Goal: Task Accomplishment & Management: Manage account settings

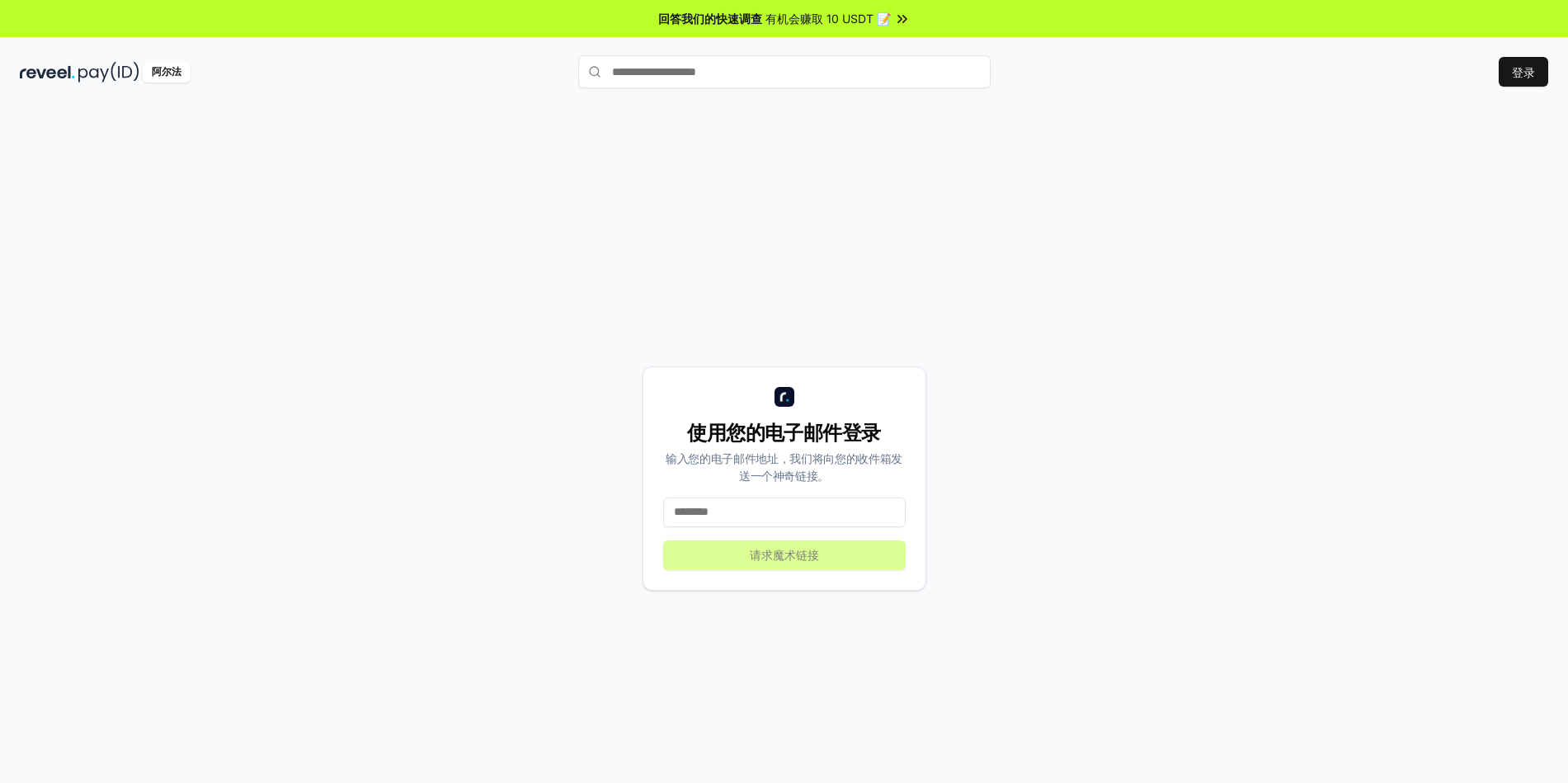
click at [818, 515] on input at bounding box center [784, 512] width 243 height 30
click at [649, 554] on div "使用您的电子邮件登录 输入您的电子邮件地址，我们将向您的收件箱发送一个神奇链接。 **** 请求魔术链接" at bounding box center [784, 478] width 284 height 224
click at [758, 521] on input "****" at bounding box center [784, 512] width 243 height 30
type input "**********"
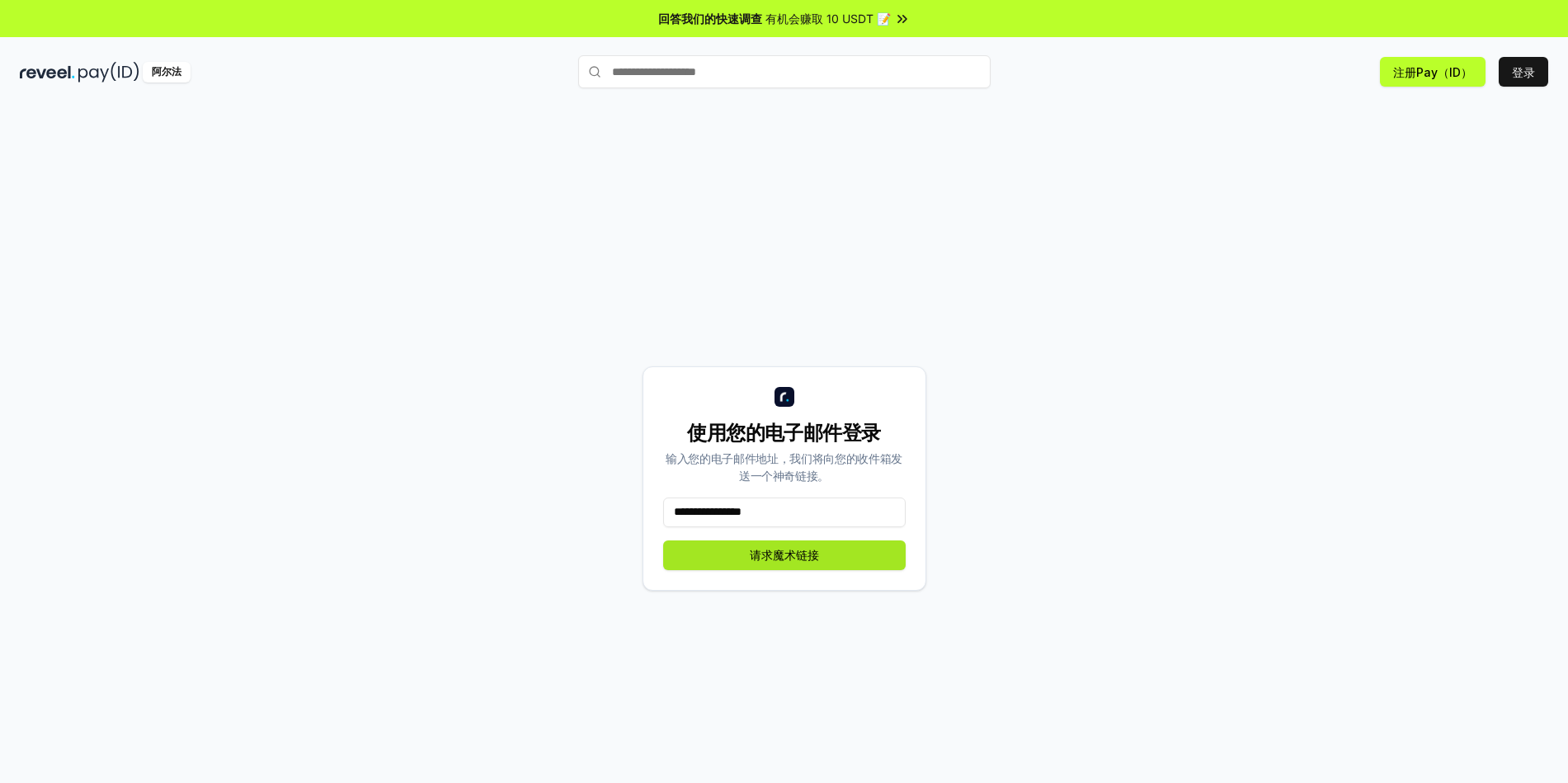
click at [775, 548] on button "请求魔术链接" at bounding box center [784, 555] width 243 height 30
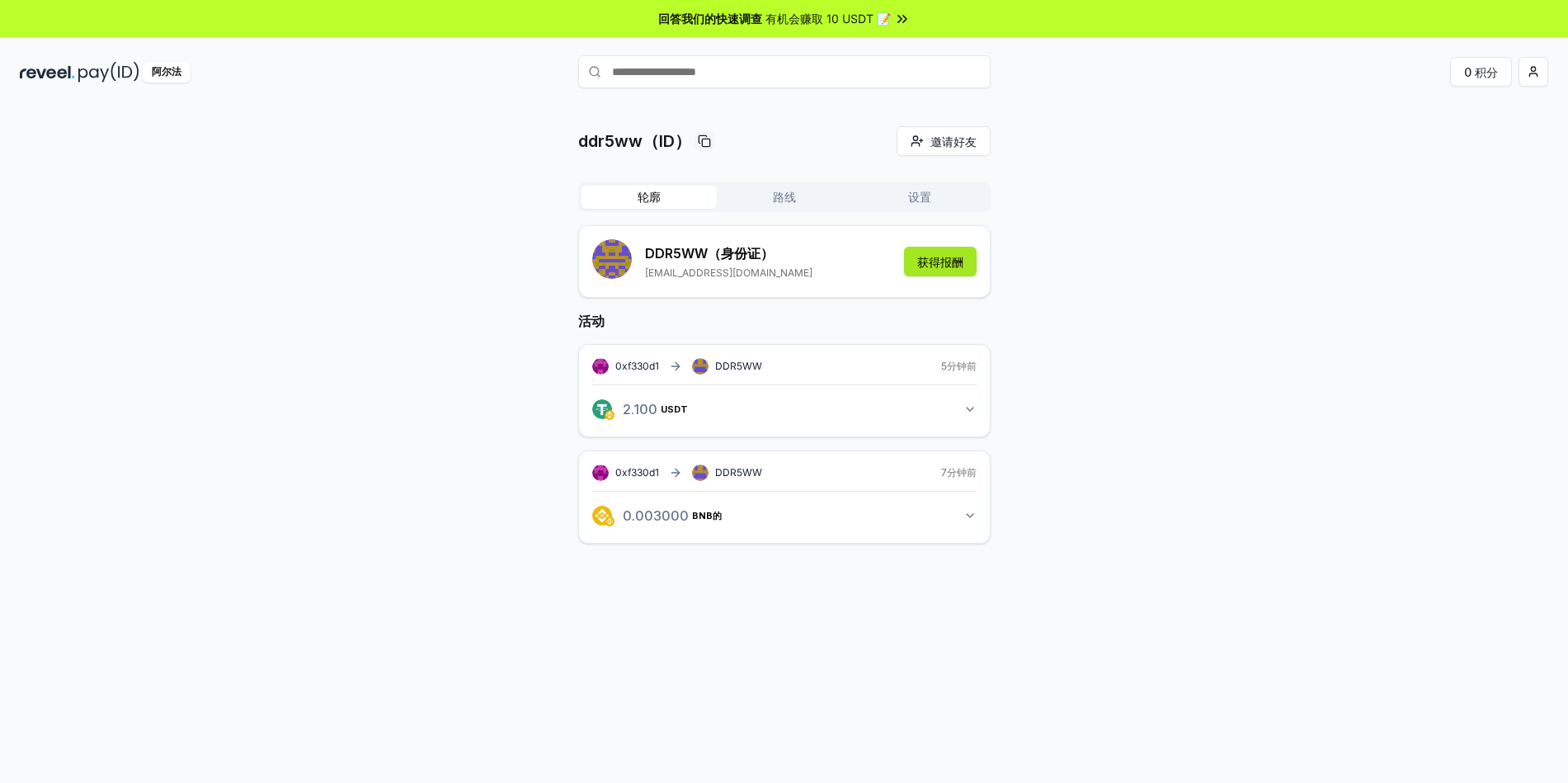
click at [954, 258] on button "获得报酬" at bounding box center [940, 261] width 72 height 30
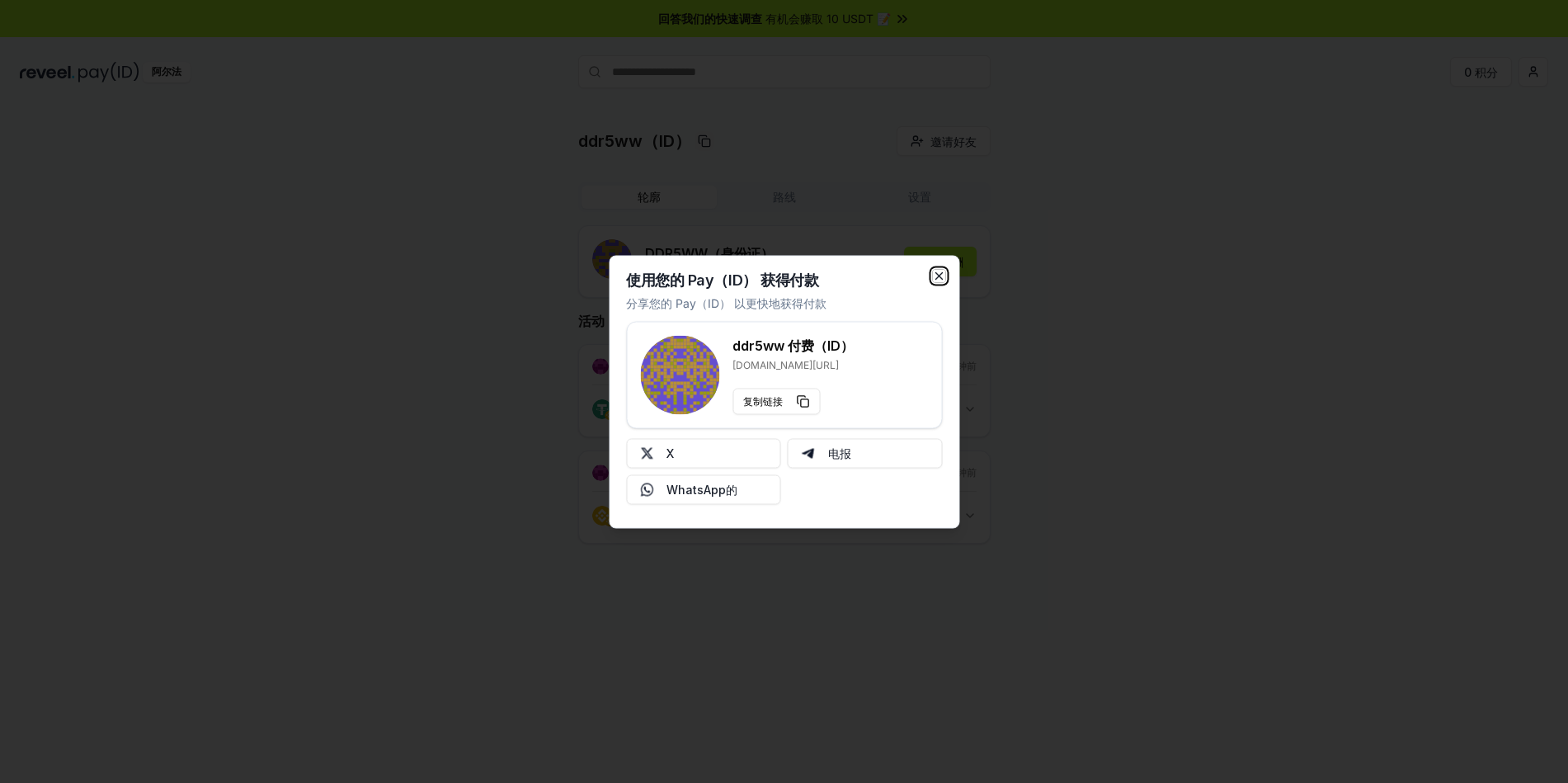
click at [937, 274] on icon "button" at bounding box center [939, 276] width 7 height 7
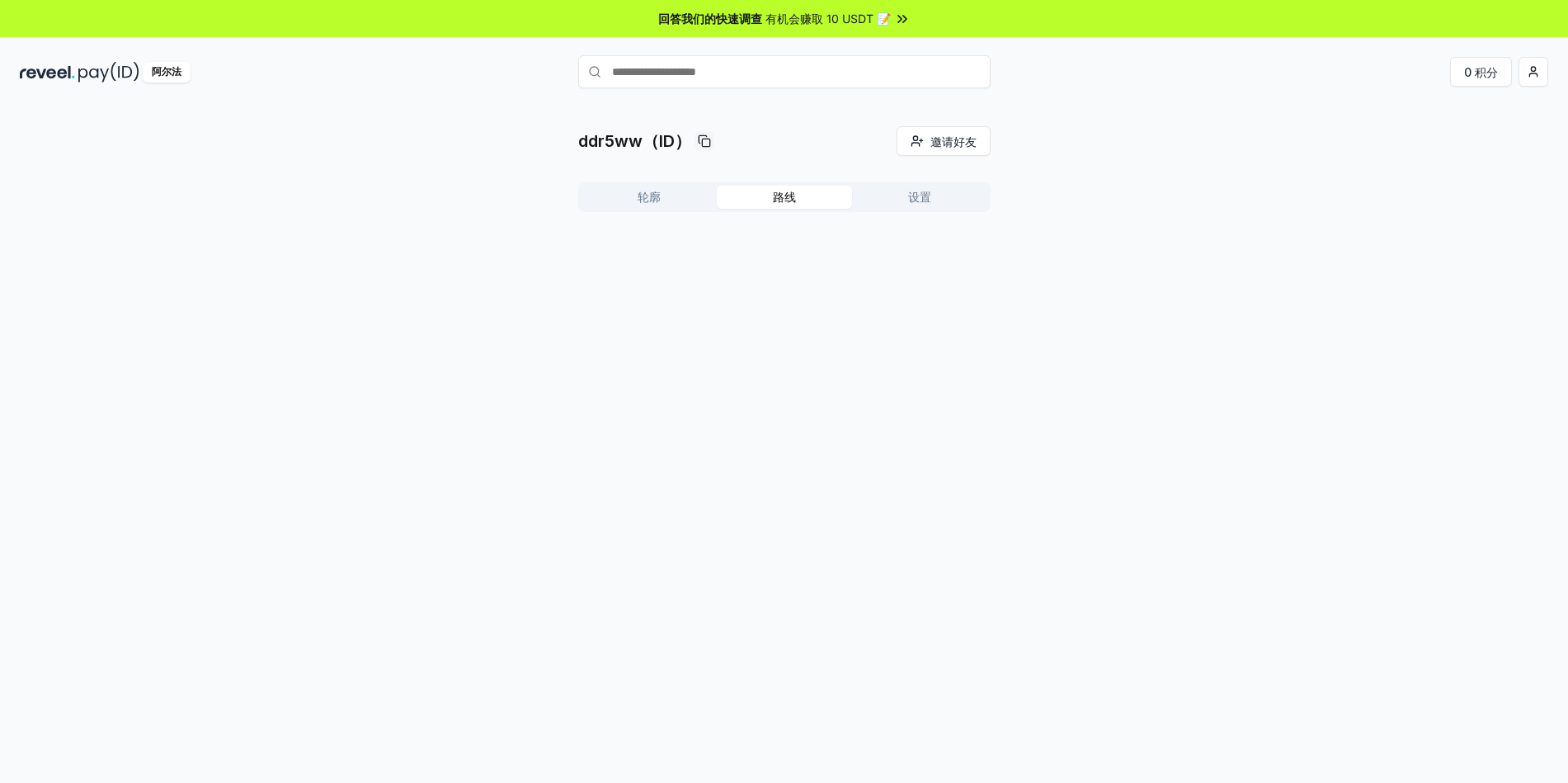
click at [809, 193] on button "路线" at bounding box center [784, 197] width 135 height 23
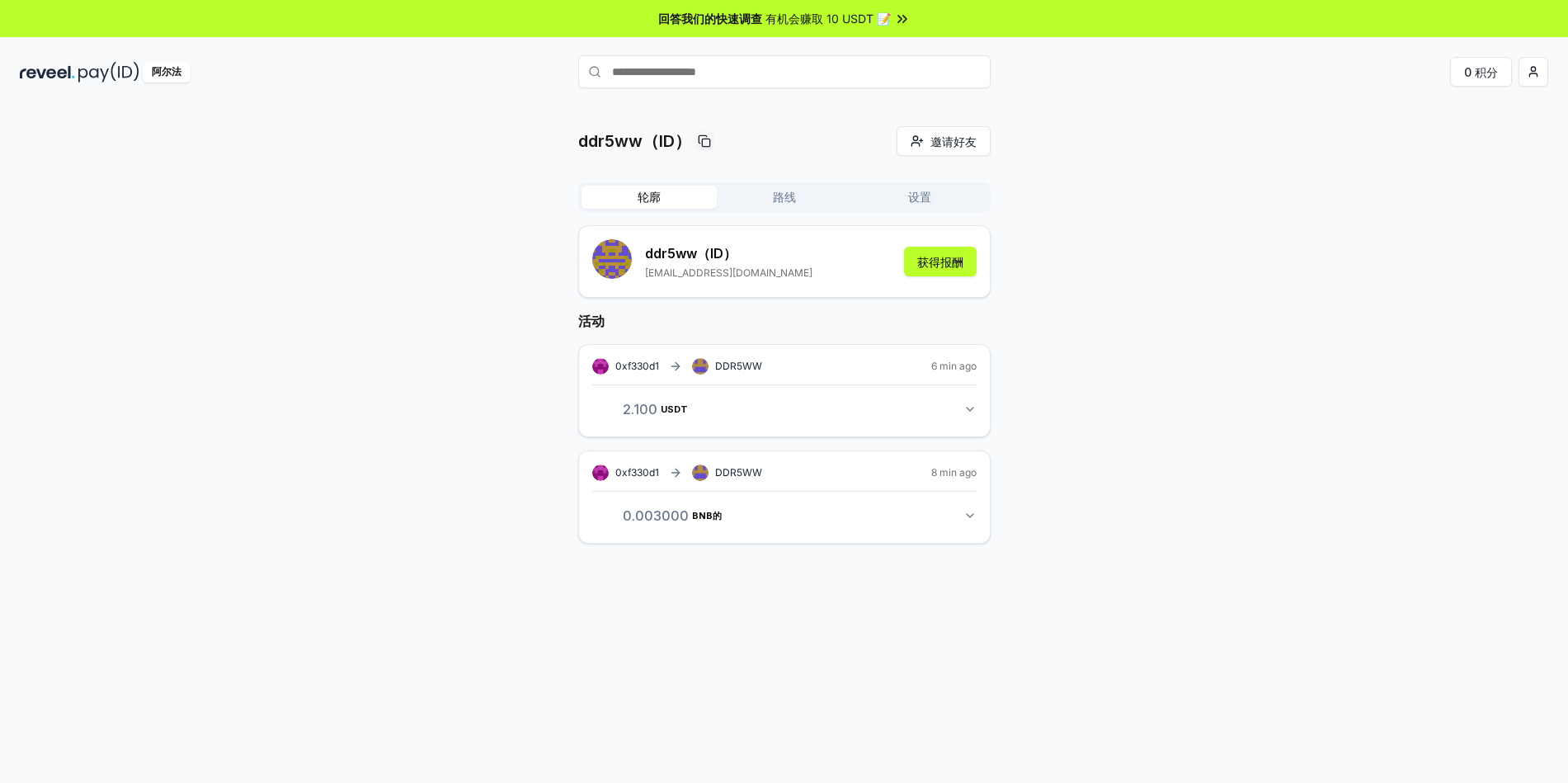
click at [681, 195] on button "轮廓" at bounding box center [649, 197] width 135 height 23
click at [701, 68] on input "text" at bounding box center [784, 71] width 413 height 33
click at [1530, 71] on html "回答我们的快速调查 有机会赚取 10 USDT 📝 阿尔法 0 积分 ddr5ww（ID） 邀请好友 Invite 轮廓 路线 设置 ddr5ww（ID） 3…" at bounding box center [784, 392] width 1568 height 783
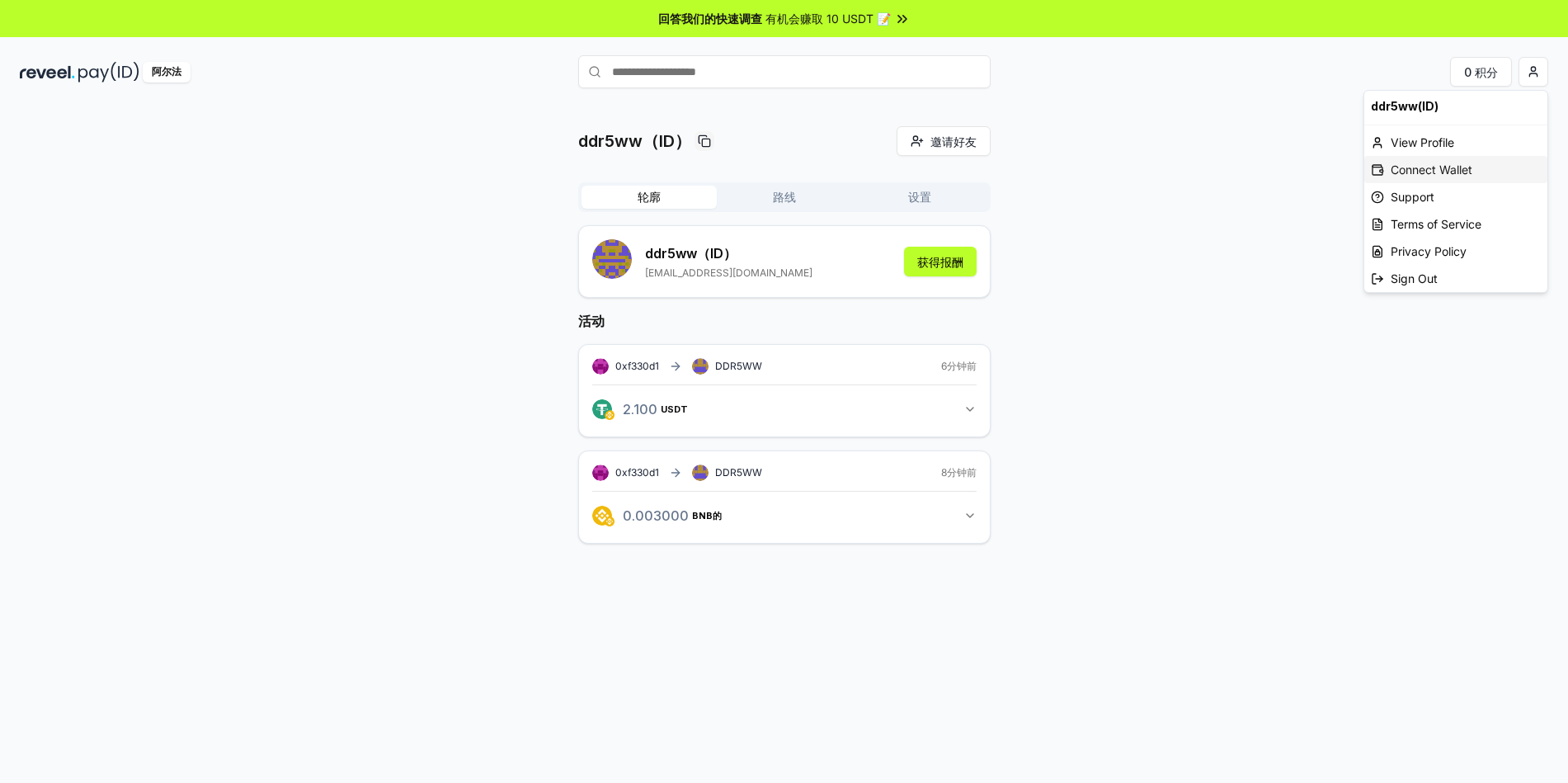
click at [1434, 168] on font "Connect Wallet" at bounding box center [1431, 169] width 81 height 17
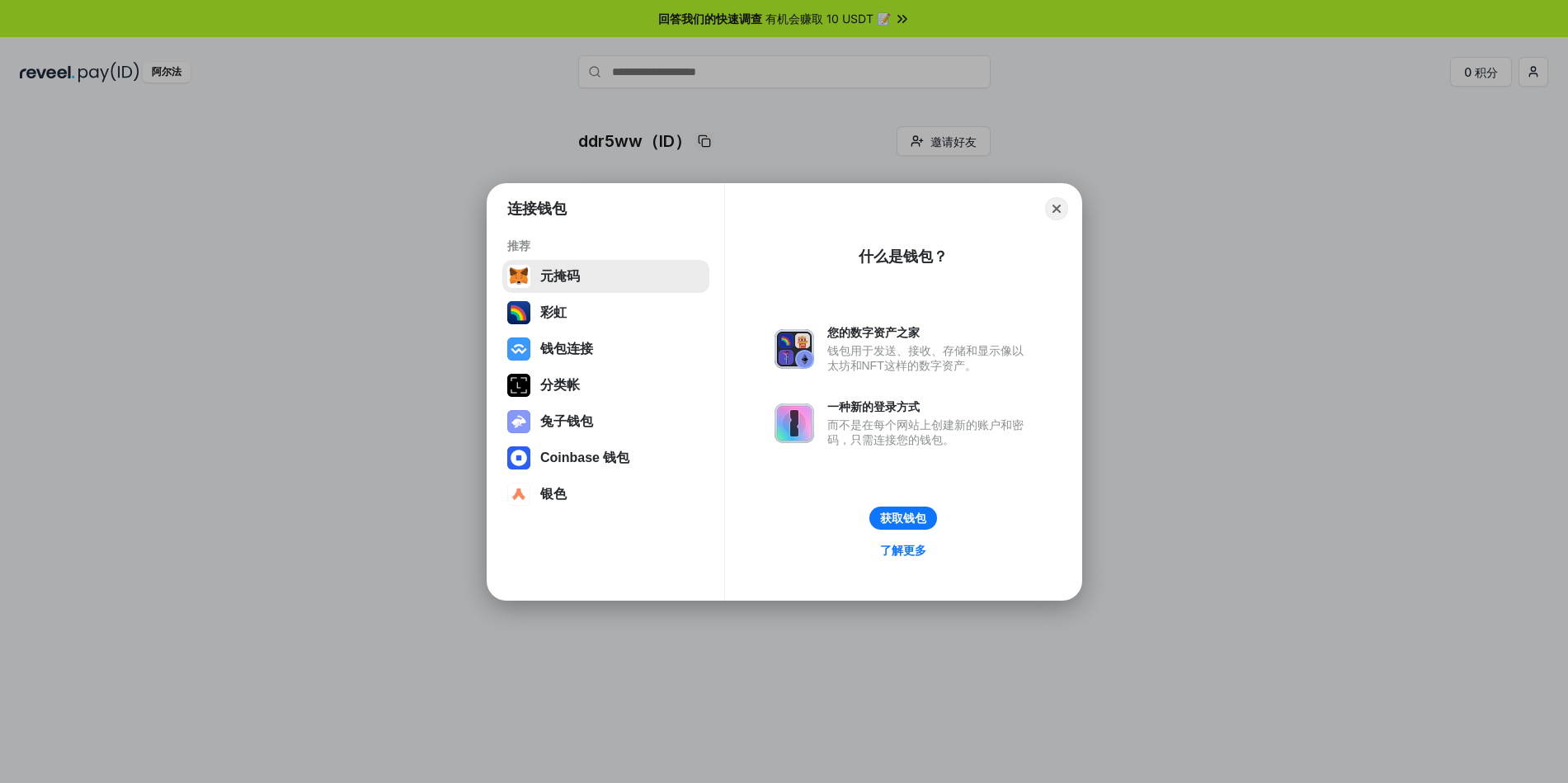
click at [603, 277] on button "元掩码" at bounding box center [606, 276] width 207 height 33
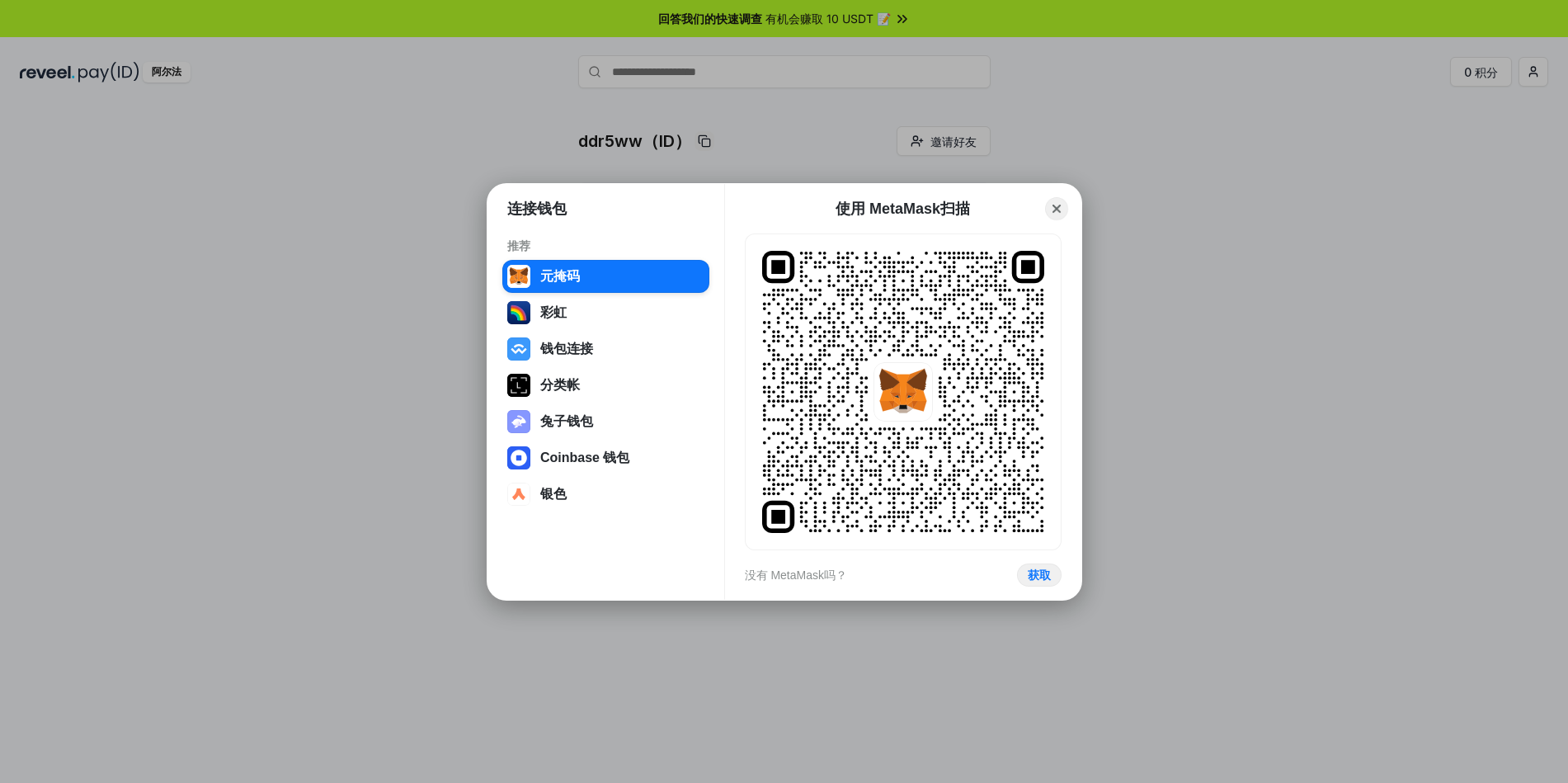
drag, startPoint x: 1049, startPoint y: 216, endPoint x: 1048, endPoint y: 224, distance: 8.1
click at [1051, 215] on button "关闭" at bounding box center [1056, 208] width 23 height 23
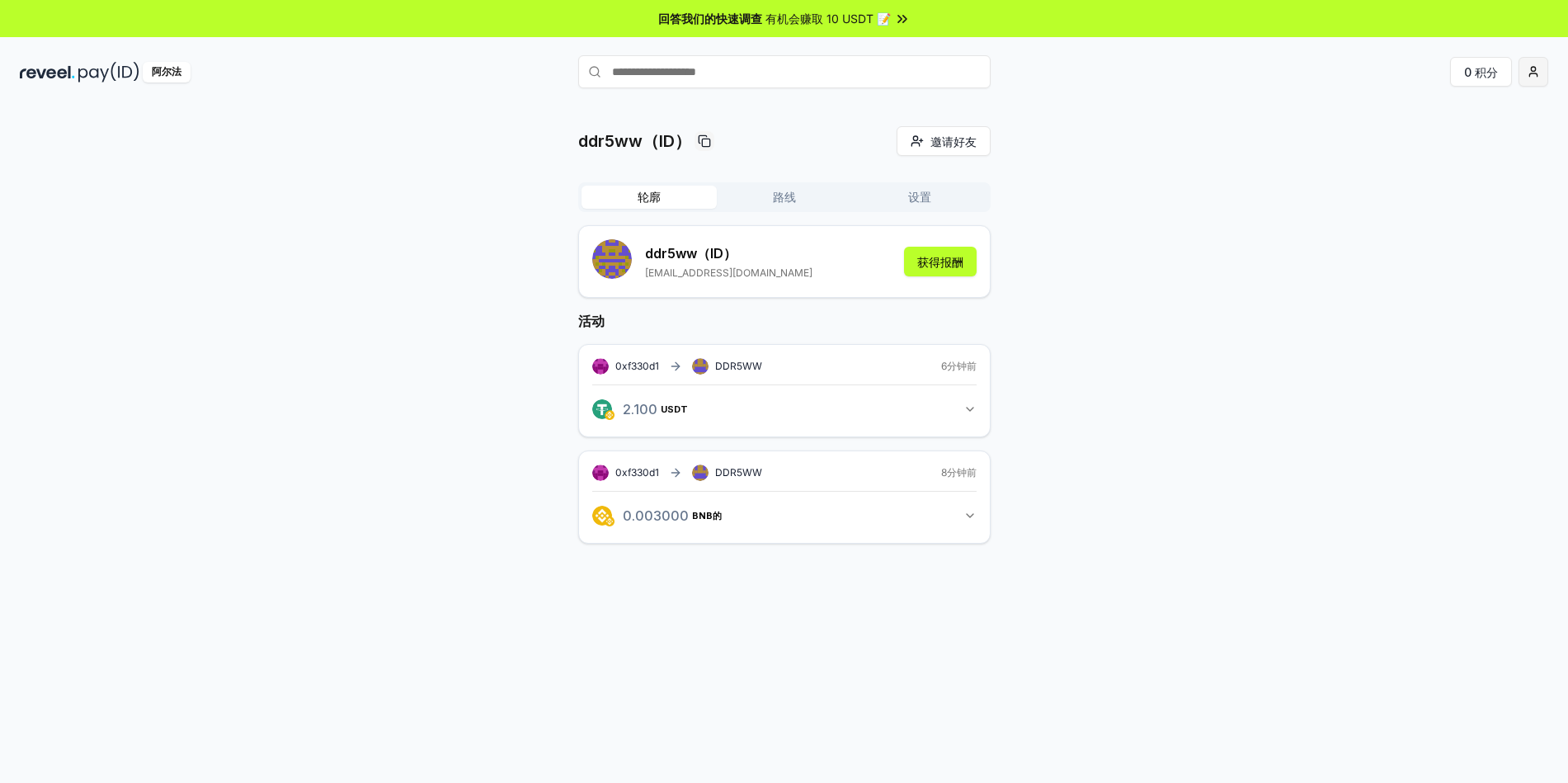
click at [1537, 74] on html "回答我们的快速调查 有机会赚取 10 USDT 📝 阿尔法 0 积分 ddr5ww（ID） 邀请好友 Invite 轮廓 路线 设置 ddr5ww（ID） 3…" at bounding box center [784, 392] width 1568 height 783
click at [1429, 166] on font "Connect Wallet" at bounding box center [1431, 169] width 81 height 17
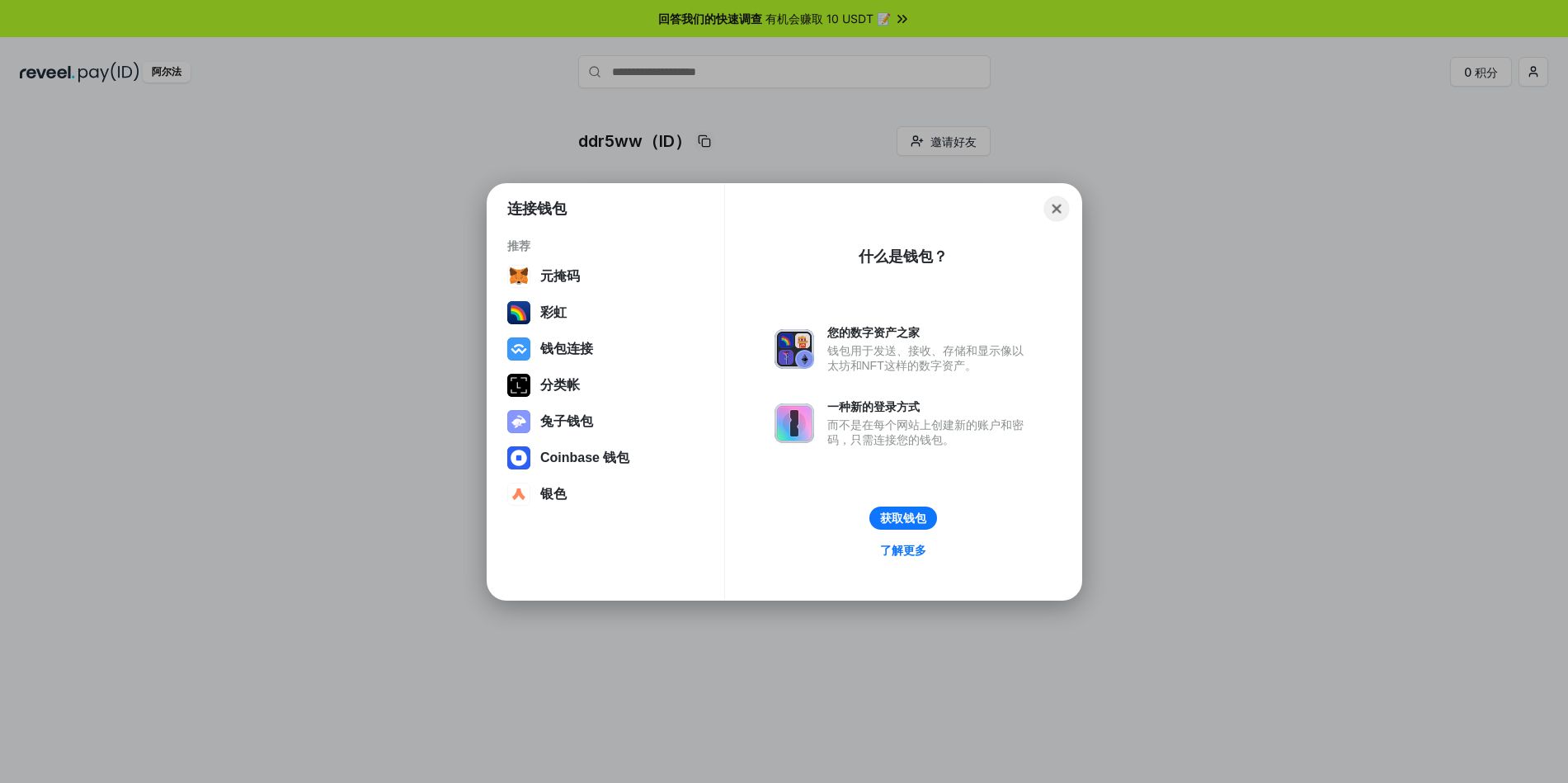
click at [1053, 211] on button "关闭" at bounding box center [1056, 208] width 25 height 25
